Goal: Find specific page/section: Find specific page/section

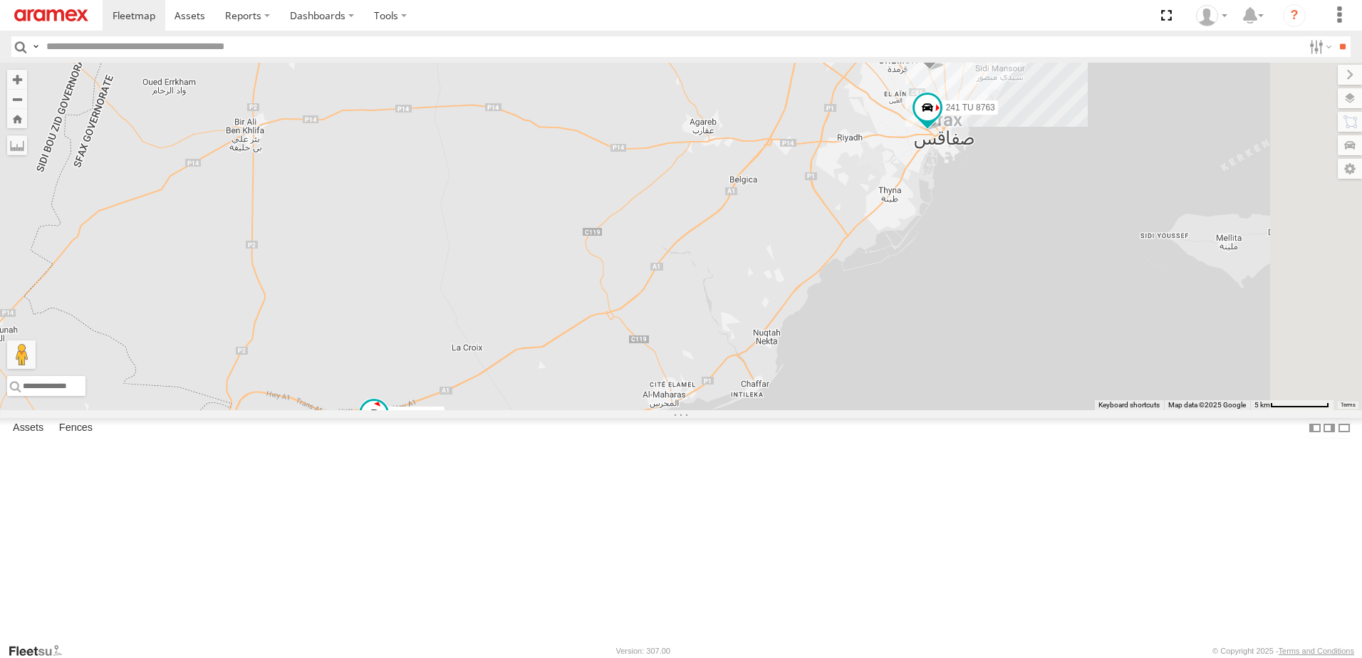
drag, startPoint x: 1193, startPoint y: 134, endPoint x: 1164, endPoint y: 178, distance: 52.5
click at [1164, 178] on div "231 TU 3161 246 TU 8288 241 TU 8763 245 TU 9067 247 TU 9973" at bounding box center [681, 237] width 1362 height 348
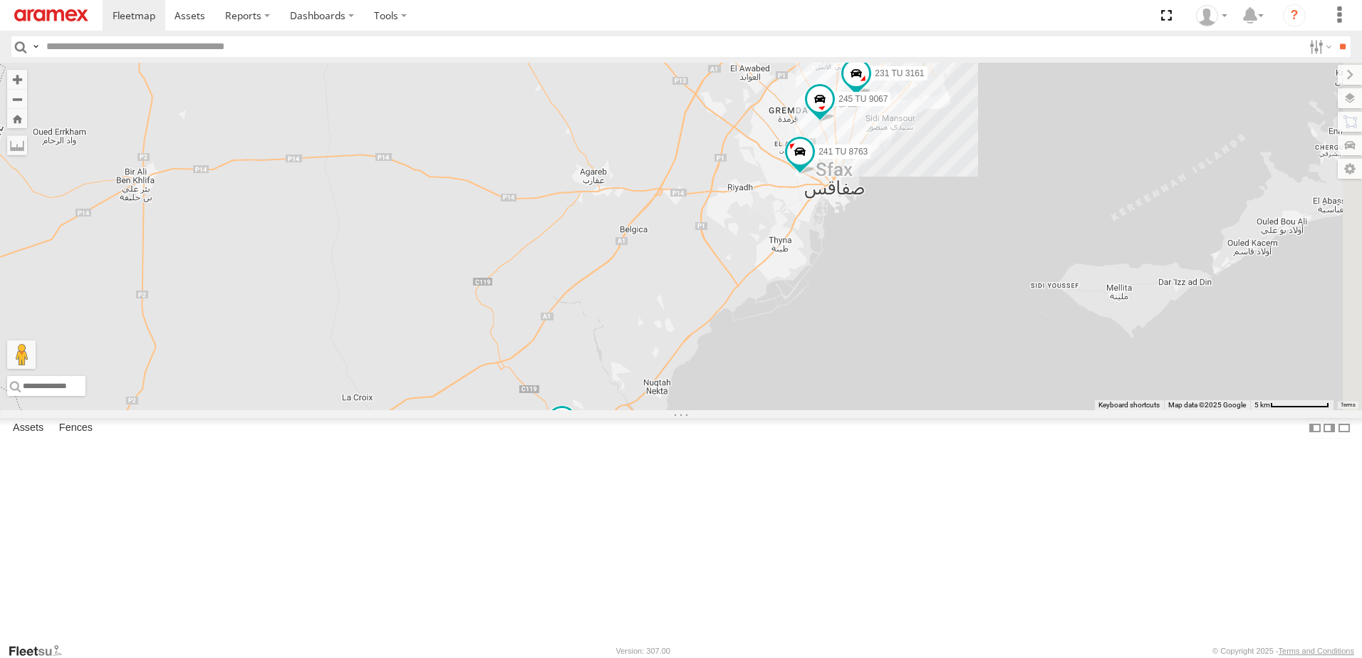
drag, startPoint x: 974, startPoint y: 319, endPoint x: 892, endPoint y: 351, distance: 87.9
click at [892, 351] on div "231 TU 3161 246 TU 8288 241 TU 8763 245 TU 9067 247 TU 9973" at bounding box center [681, 237] width 1362 height 348
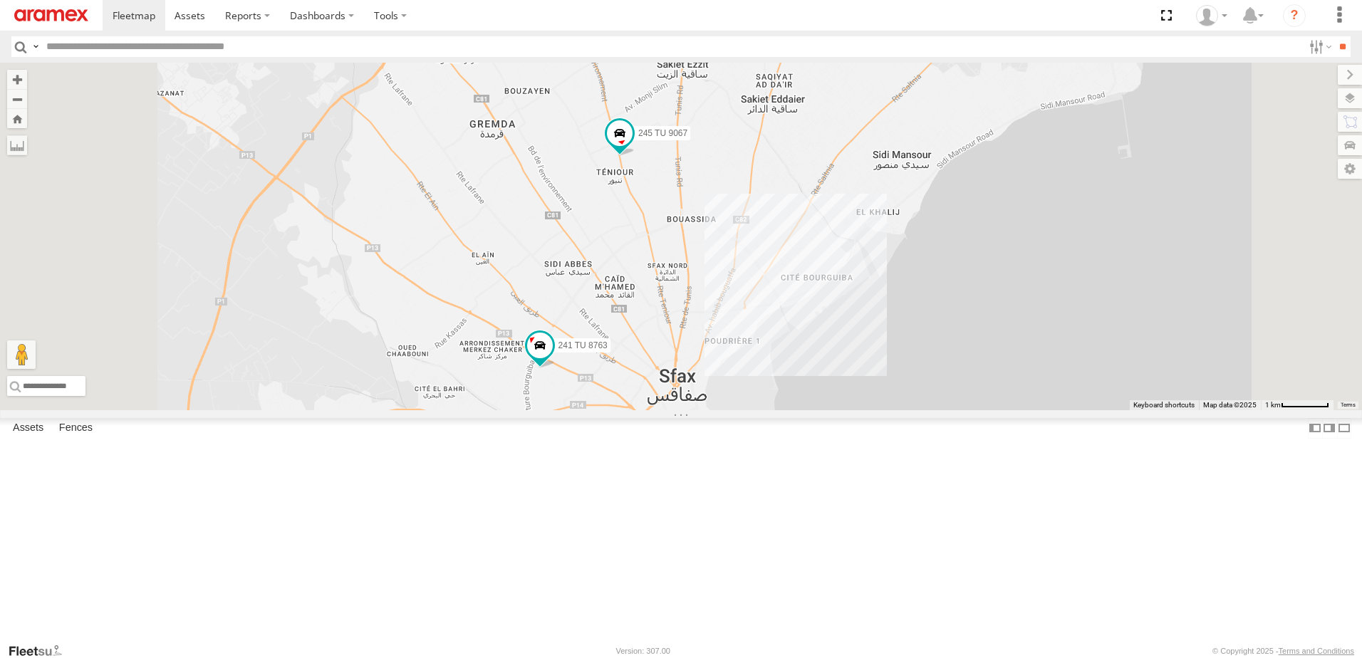
drag, startPoint x: 897, startPoint y: 256, endPoint x: 905, endPoint y: 303, distance: 47.1
click at [905, 303] on div "231 TU 3161 246 TU 8288 241 TU 8763 245 TU 9067 247 TU 9973" at bounding box center [681, 237] width 1362 height 348
